Goal: Find specific page/section: Find specific page/section

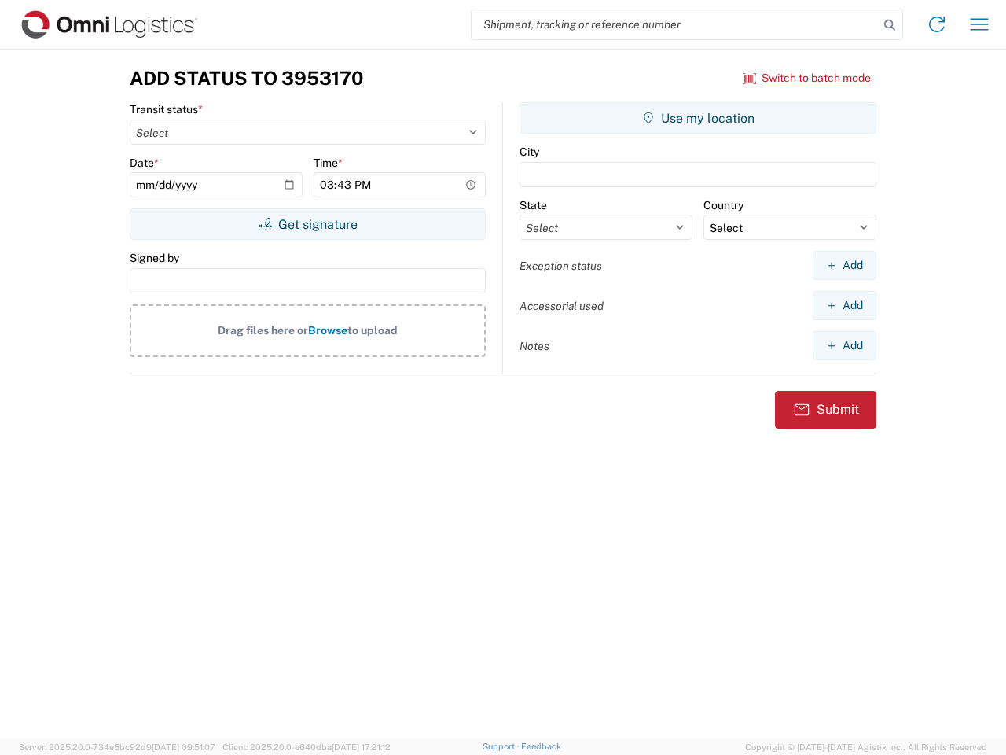
click at [675, 24] on input "search" at bounding box center [675, 24] width 407 height 30
click at [890, 25] on icon at bounding box center [890, 25] width 22 height 22
click at [937, 24] on icon at bounding box center [936, 24] width 25 height 25
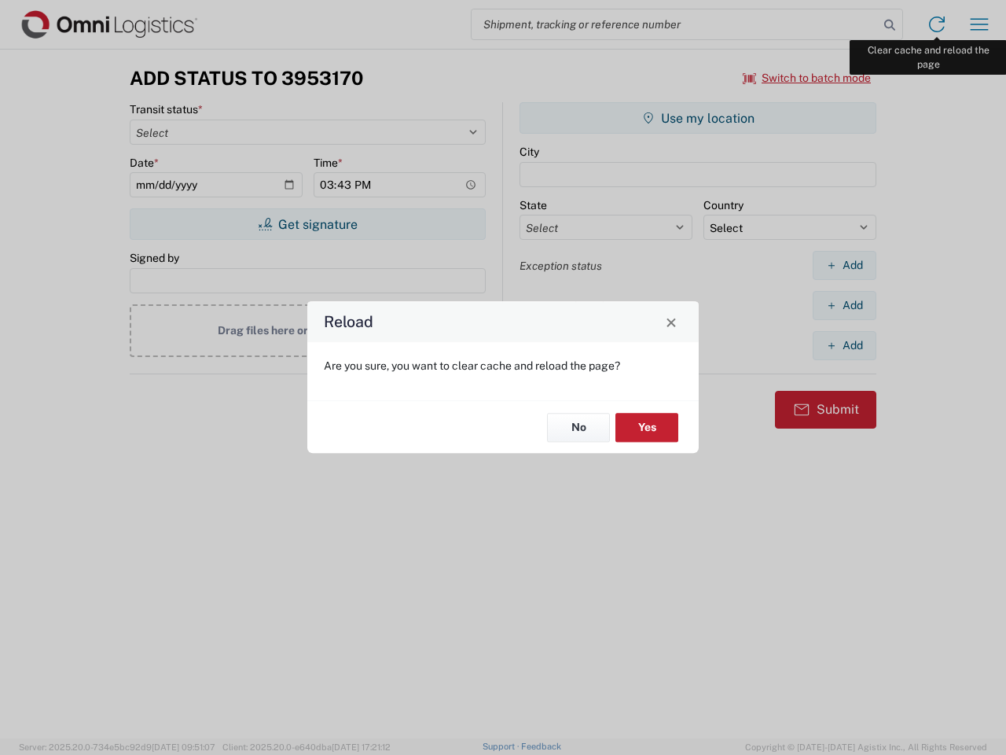
click at [979, 24] on div "Reload Are you sure, you want to clear cache and reload the page? No Yes" at bounding box center [503, 377] width 1006 height 755
click at [807, 78] on div "Reload Are you sure, you want to clear cache and reload the page? No Yes" at bounding box center [503, 377] width 1006 height 755
click at [307, 224] on div "Reload Are you sure, you want to clear cache and reload the page? No Yes" at bounding box center [503, 377] width 1006 height 755
click at [698, 118] on div "Reload Are you sure, you want to clear cache and reload the page? No Yes" at bounding box center [503, 377] width 1006 height 755
click at [844, 265] on div "Reload Are you sure, you want to clear cache and reload the page? No Yes" at bounding box center [503, 377] width 1006 height 755
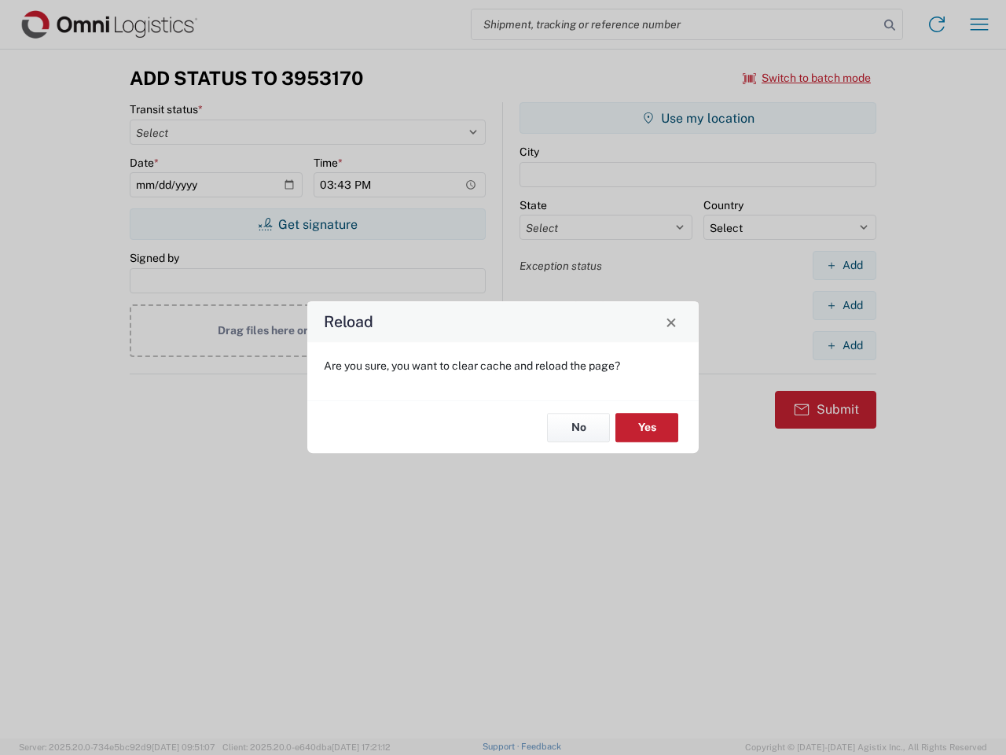
click at [844, 305] on div "Reload Are you sure, you want to clear cache and reload the page? No Yes" at bounding box center [503, 377] width 1006 height 755
click at [844, 345] on div "Reload Are you sure, you want to clear cache and reload the page? No Yes" at bounding box center [503, 377] width 1006 height 755
